Goal: Information Seeking & Learning: Learn about a topic

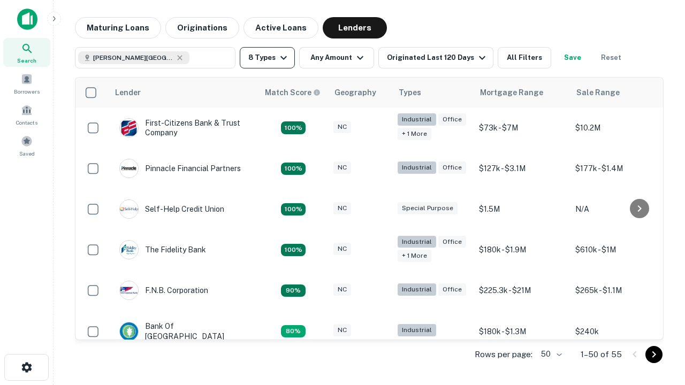
click at [267, 58] on button "8 Types" at bounding box center [267, 57] width 55 height 21
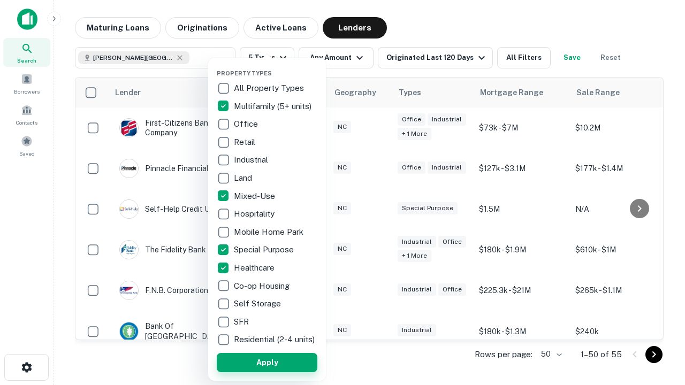
click at [267, 362] on button "Apply" at bounding box center [267, 362] width 101 height 19
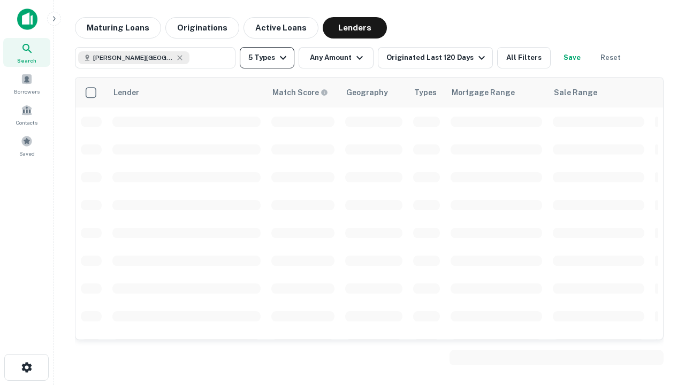
click at [267, 58] on button "5 Types" at bounding box center [267, 57] width 55 height 21
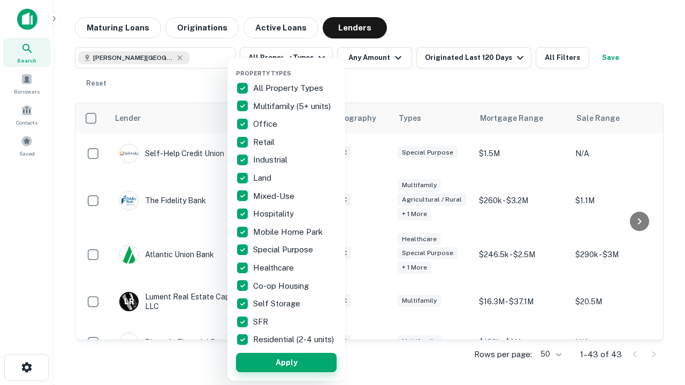
click at [286, 362] on button "Apply" at bounding box center [286, 362] width 101 height 19
